Goal: Task Accomplishment & Management: Manage account settings

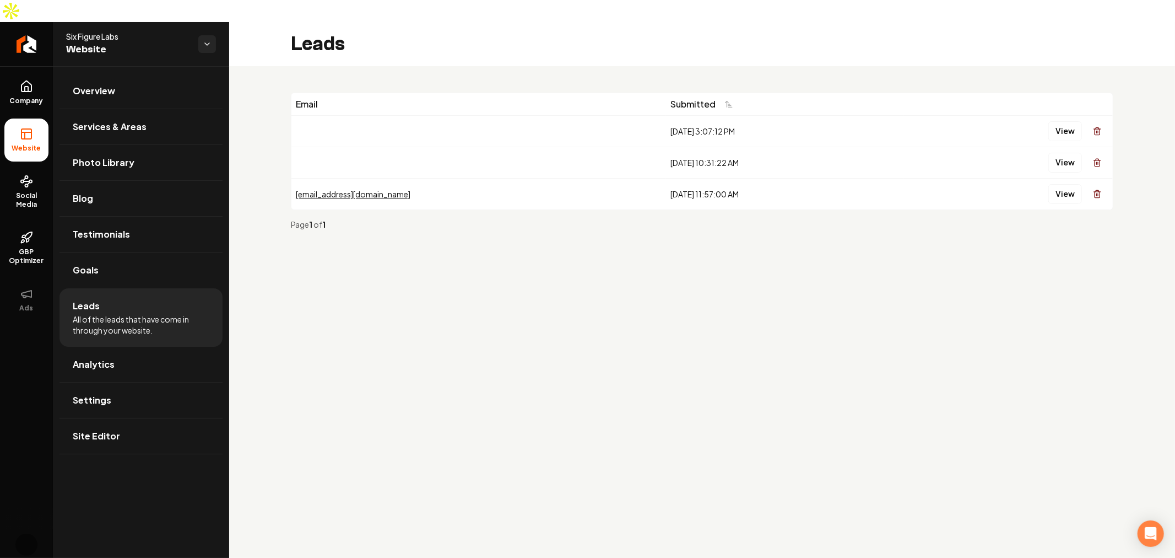
drag, startPoint x: 103, startPoint y: 423, endPoint x: 188, endPoint y: 417, distance: 85.1
click at [103, 423] on link "Site Editor" at bounding box center [141, 435] width 163 height 35
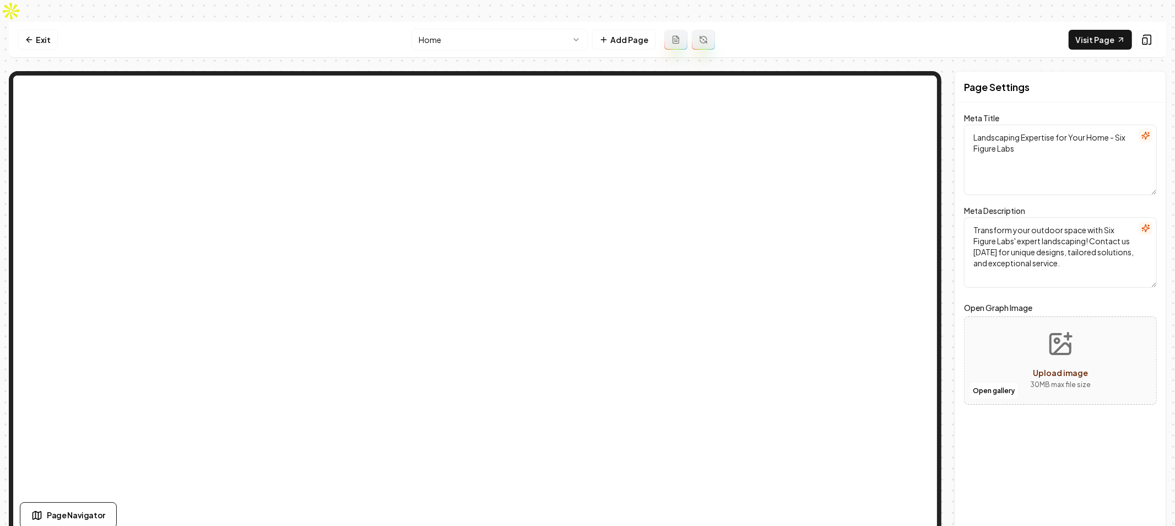
click at [1056, 235] on textarea "Transform your outdoor space with Six Figure Labs' expert landscaping! Contact …" at bounding box center [1060, 252] width 193 height 71
type textarea "Transform your outdoor space with Six Figure Labs' expert landscaping! Contact …"
drag, startPoint x: 1128, startPoint y: 241, endPoint x: 1041, endPoint y: 249, distance: 87.4
click at [1039, 249] on textarea "Transform your outdoor space with Six Figure Labs' expert landscaping! Contact …" at bounding box center [1060, 252] width 193 height 71
click at [40, 30] on link "Exit" at bounding box center [38, 40] width 40 height 20
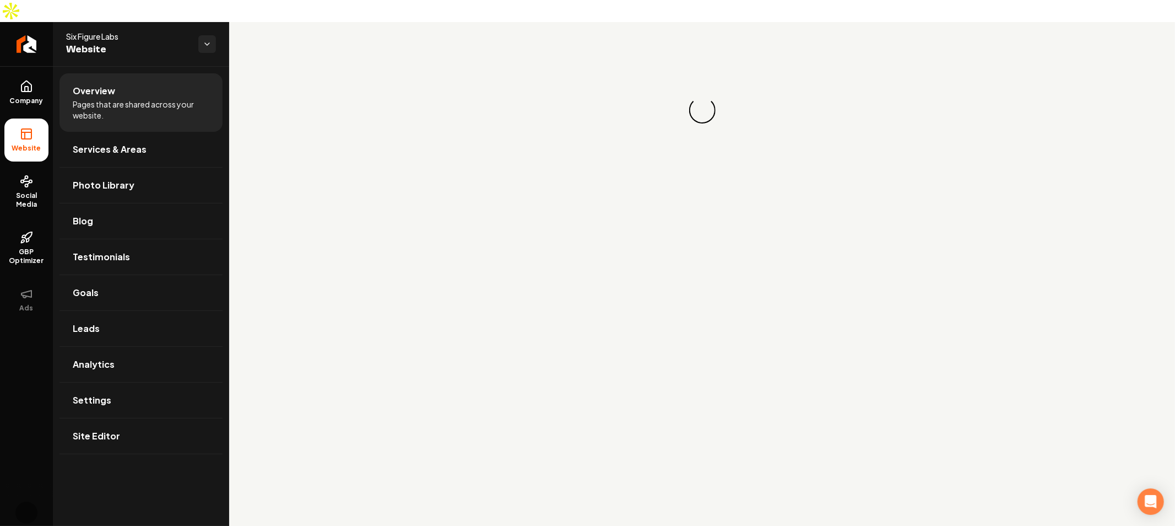
drag, startPoint x: 104, startPoint y: 15, endPoint x: 196, endPoint y: 25, distance: 93.1
click at [104, 31] on span "Six Figure Labs" at bounding box center [127, 36] width 123 height 11
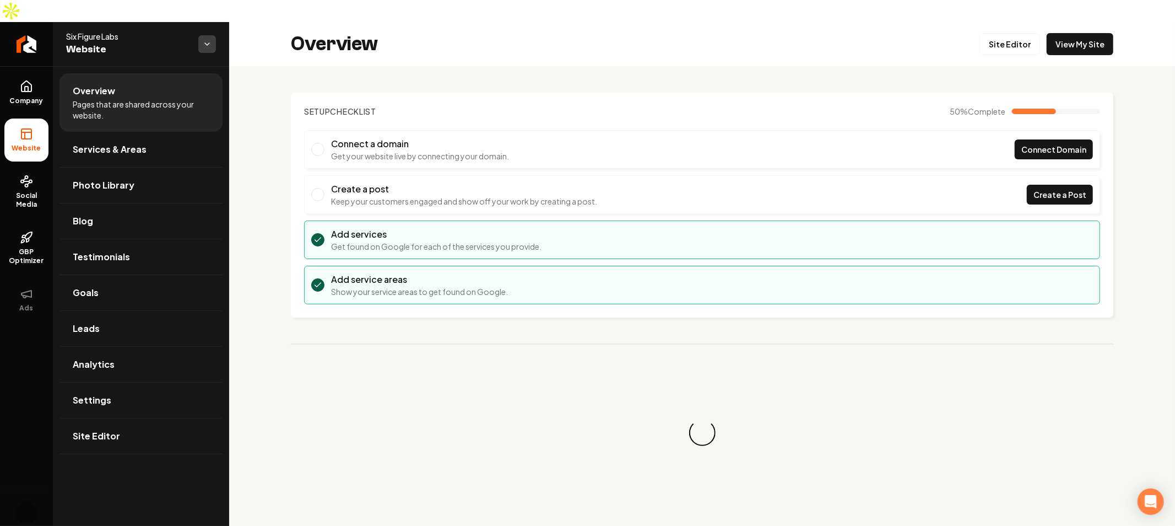
click at [202, 26] on html "Company Website Social Media GBP Optimizer Ads Account Six Figure Labs Website …" at bounding box center [587, 263] width 1175 height 526
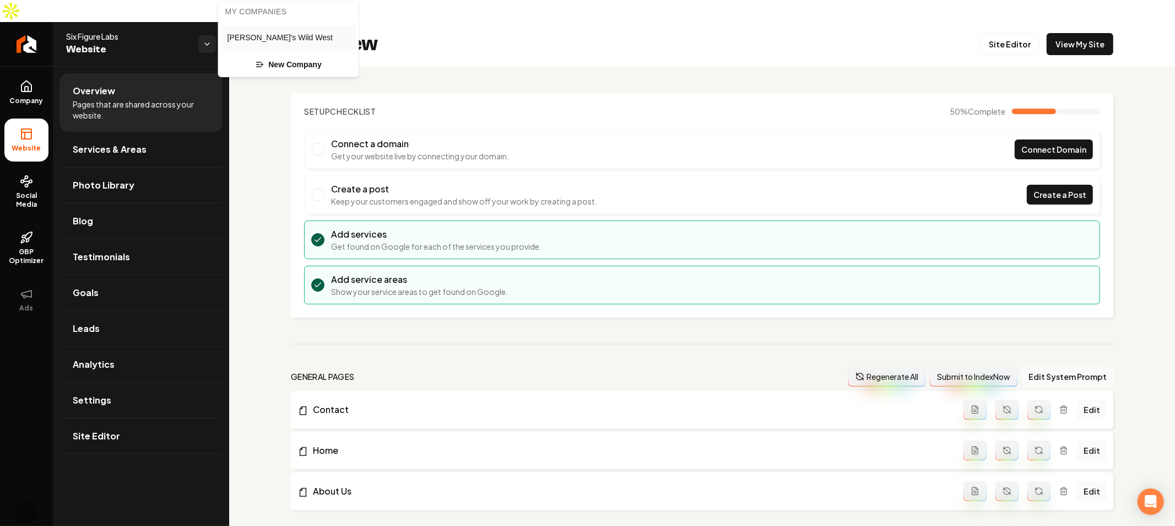
click at [285, 30] on link "[PERSON_NAME]'s Wild West" at bounding box center [288, 38] width 127 height 18
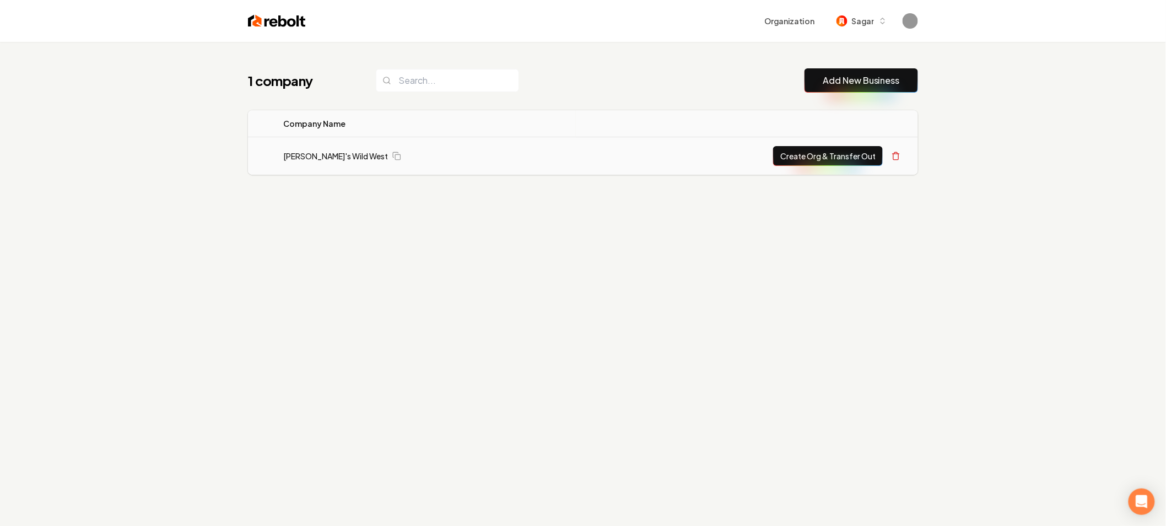
click at [362, 150] on div "[PERSON_NAME]'s Wild West" at bounding box center [426, 155] width 286 height 11
click at [323, 153] on link "[PERSON_NAME]'s Wild West" at bounding box center [335, 155] width 105 height 11
drag, startPoint x: 260, startPoint y: 166, endPoint x: 287, endPoint y: 164, distance: 27.7
click at [263, 166] on td at bounding box center [261, 156] width 26 height 38
click at [300, 161] on td "[PERSON_NAME]'s Wild West" at bounding box center [424, 156] width 301 height 38
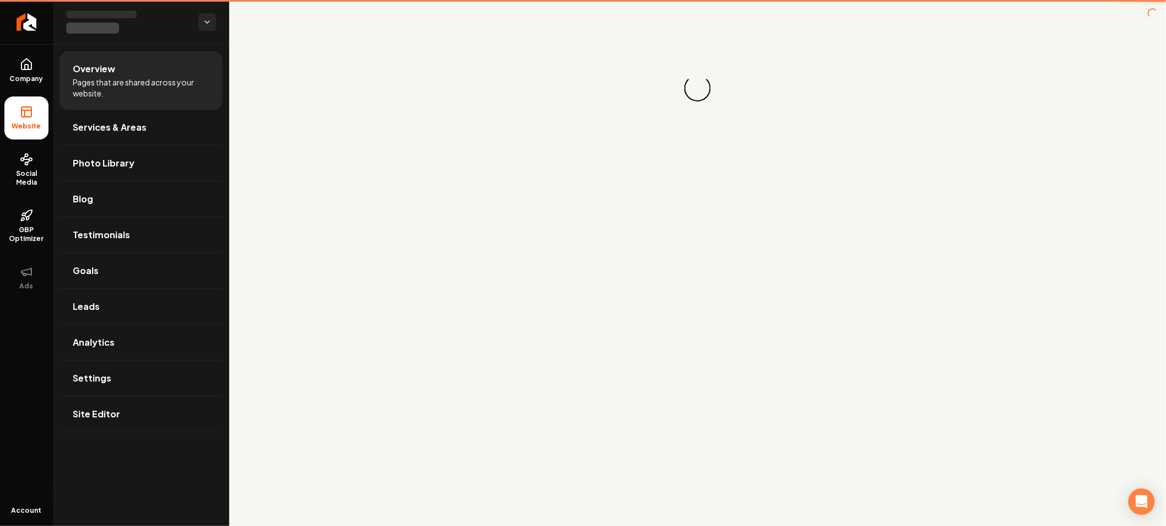
click at [314, 153] on div "Loading... Loading..." at bounding box center [697, 88] width 937 height 176
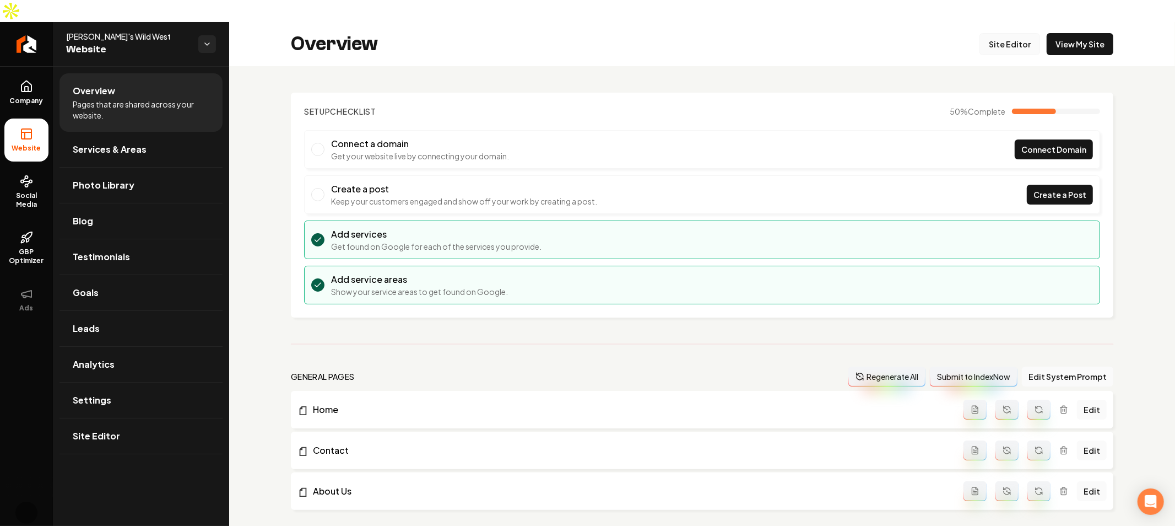
drag, startPoint x: 1038, startPoint y: 31, endPoint x: 1026, endPoint y: 30, distance: 11.7
click at [1027, 30] on div "Overview Site Editor View My Site" at bounding box center [702, 44] width 946 height 44
click at [1005, 33] on link "Site Editor" at bounding box center [1010, 44] width 61 height 22
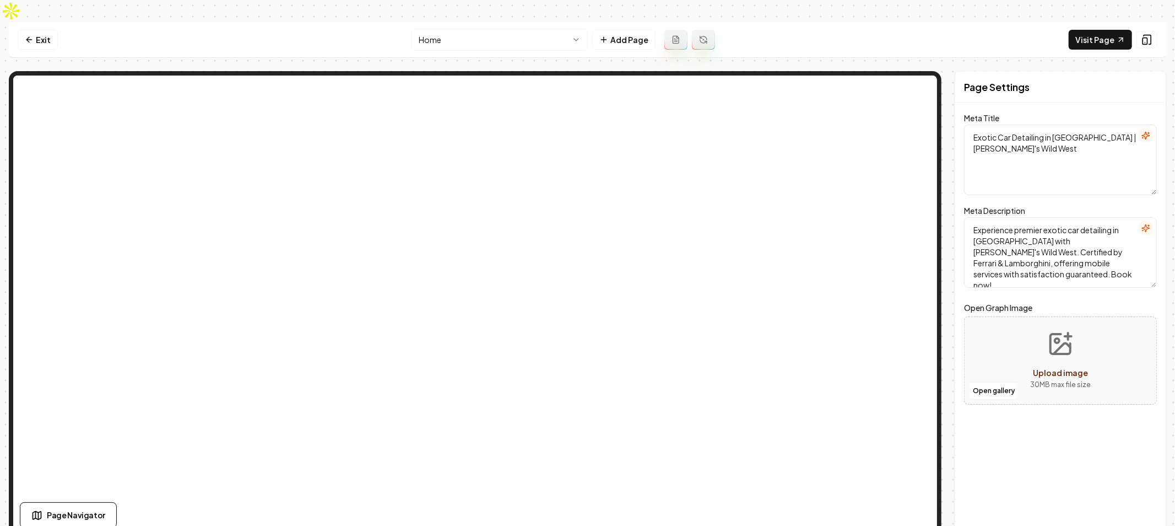
click at [1050, 241] on textarea "Experience premier exotic car detailing in Atlanta with Mitch's Wild West. Cert…" at bounding box center [1060, 252] width 193 height 71
click at [1066, 257] on textarea "Experience premier exotic car detailing in Atlanta with Mitch's Wild West. Cert…" at bounding box center [1060, 252] width 193 height 71
type textarea "Experience premier exotic car detailing in Atlanta with Mitch's Wild West. Cert…"
click at [1148, 510] on button "Save" at bounding box center [1141, 520] width 33 height 20
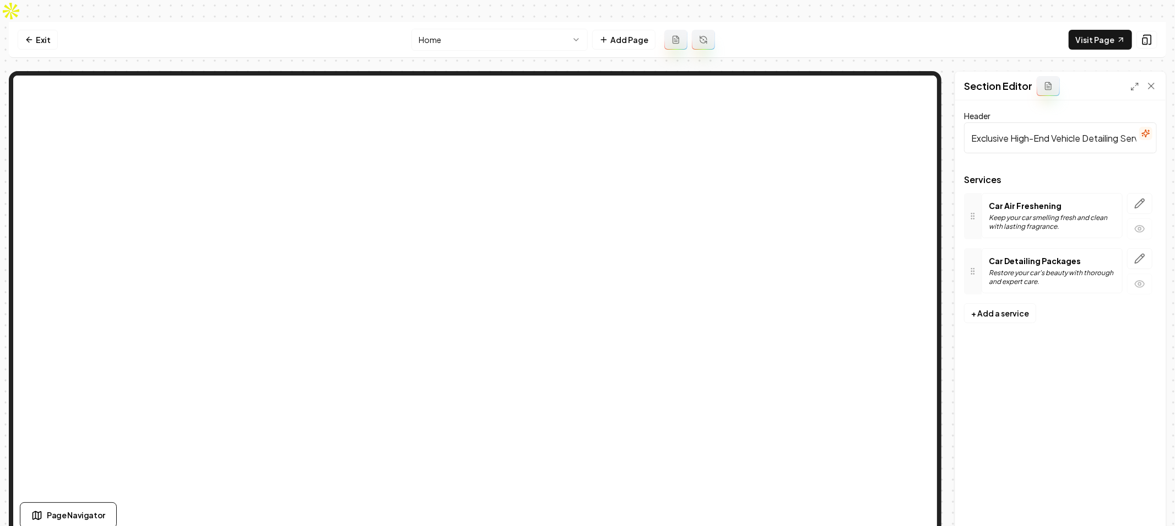
click at [1082, 122] on input "Exclusive High-End Vehicle Detailing Services" at bounding box center [1060, 137] width 193 height 31
drag, startPoint x: 997, startPoint y: 115, endPoint x: 1045, endPoint y: 115, distance: 47.9
click at [1002, 122] on input "Exclusive High-End Vehicle Detailing Services" at bounding box center [1060, 137] width 193 height 31
drag, startPoint x: 1044, startPoint y: 118, endPoint x: 1054, endPoint y: 118, distance: 10.5
click at [1045, 122] on input "Exclusive High-End Vehicle Detailing Services" at bounding box center [1060, 137] width 193 height 31
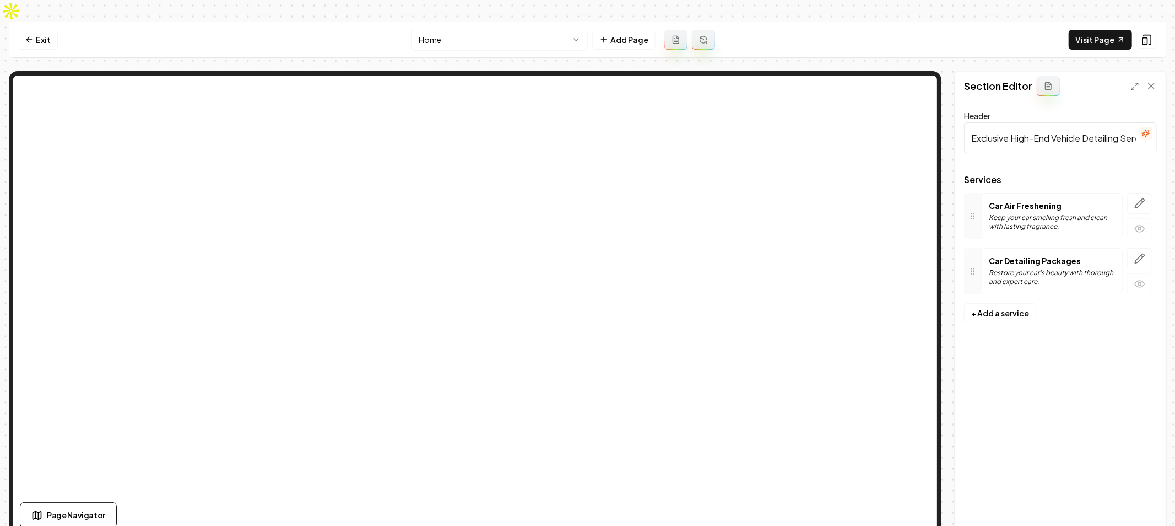
drag, startPoint x: 1056, startPoint y: 118, endPoint x: 1028, endPoint y: 117, distance: 28.1
click at [1053, 122] on input "Exclusive High-End Vehicle Detailing Services" at bounding box center [1060, 137] width 193 height 31
click at [992, 122] on input "Exclusive High-End Vehicle Detailing Services" at bounding box center [1060, 137] width 193 height 31
click at [1027, 122] on input "Exclusive High-End Vehicle Detailing Services" at bounding box center [1060, 137] width 193 height 31
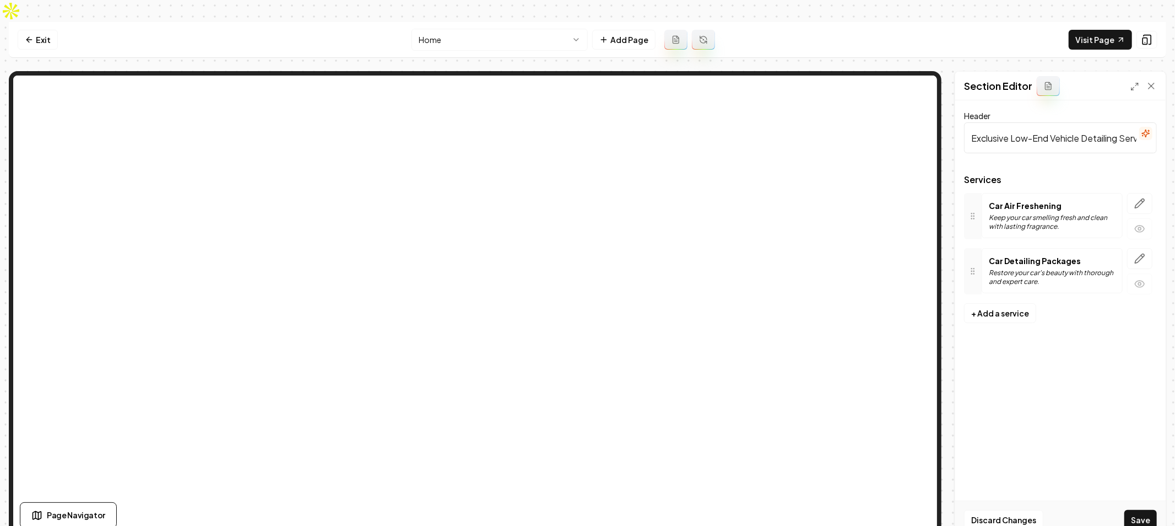
type input "Exclusive Low-End Vehicle Detailing Services"
drag, startPoint x: 1143, startPoint y: 485, endPoint x: 1148, endPoint y: 496, distance: 11.8
click at [1144, 500] on div "Discard Changes Save" at bounding box center [1060, 519] width 210 height 38
click at [1148, 510] on button "Save" at bounding box center [1141, 520] width 33 height 20
click at [1103, 19] on div "Show what it looks like on mobile Show what it looks like on mobile" at bounding box center [1068, 17] width 132 height 19
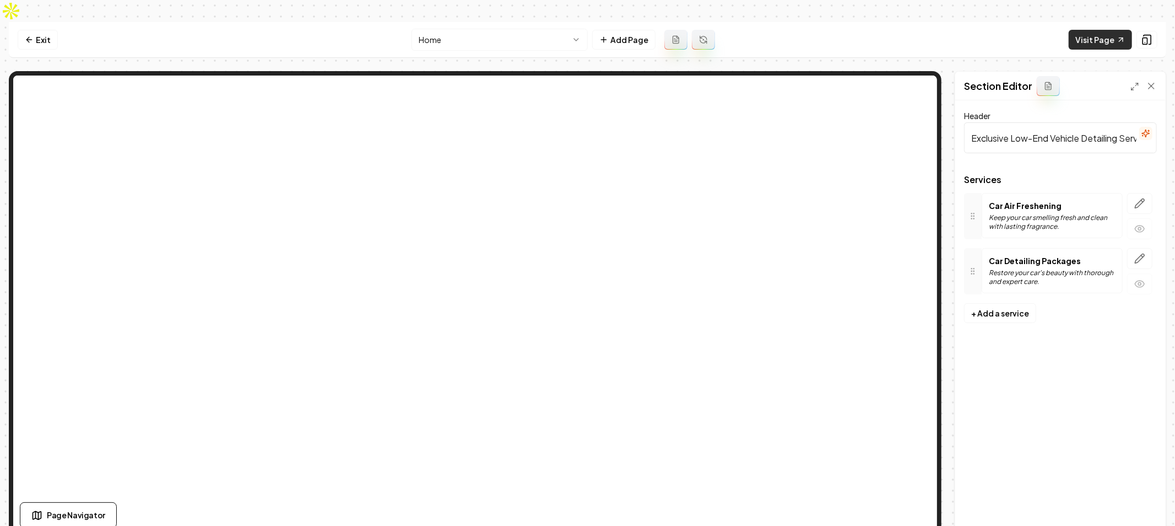
click at [1103, 30] on link "Visit Page" at bounding box center [1100, 40] width 63 height 20
